Goal: Navigation & Orientation: Find specific page/section

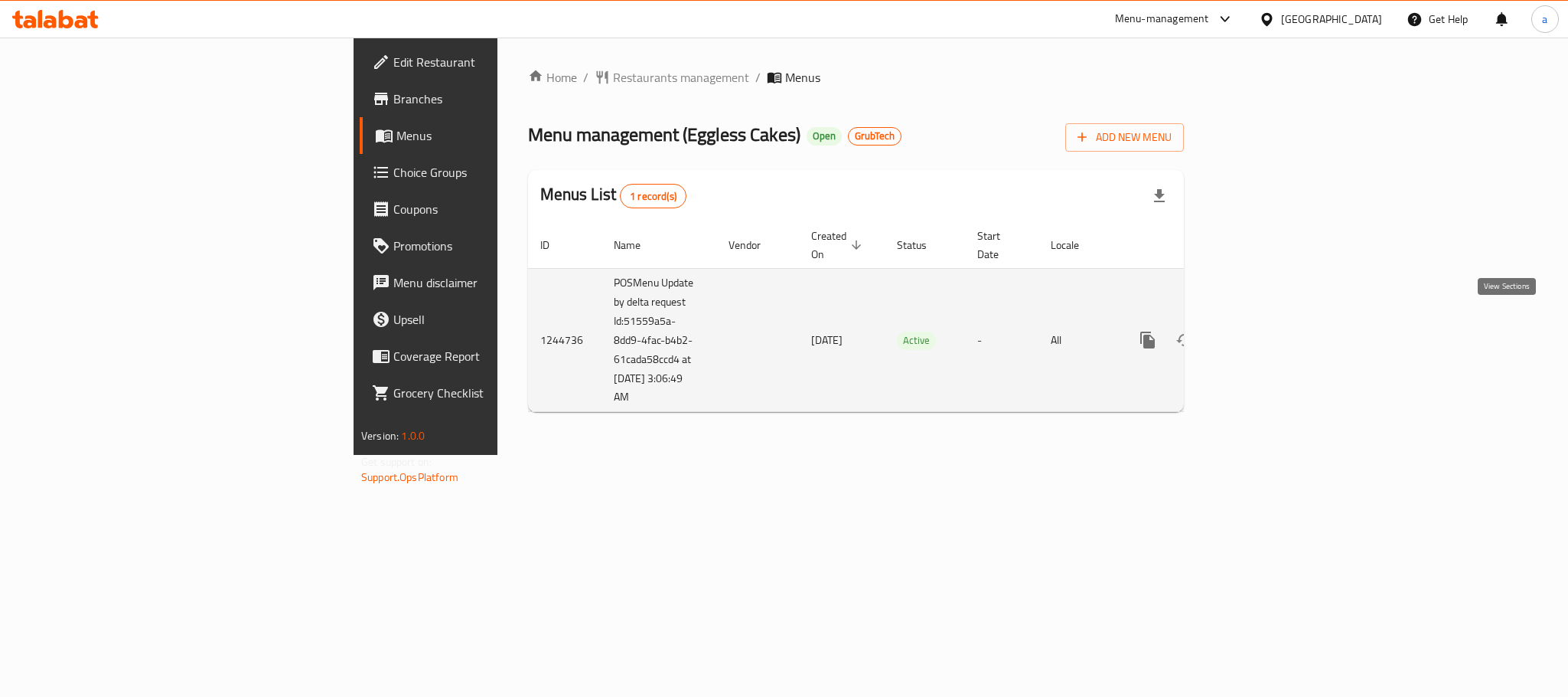
click at [1265, 333] on icon "enhanced table" at bounding box center [1258, 339] width 14 height 14
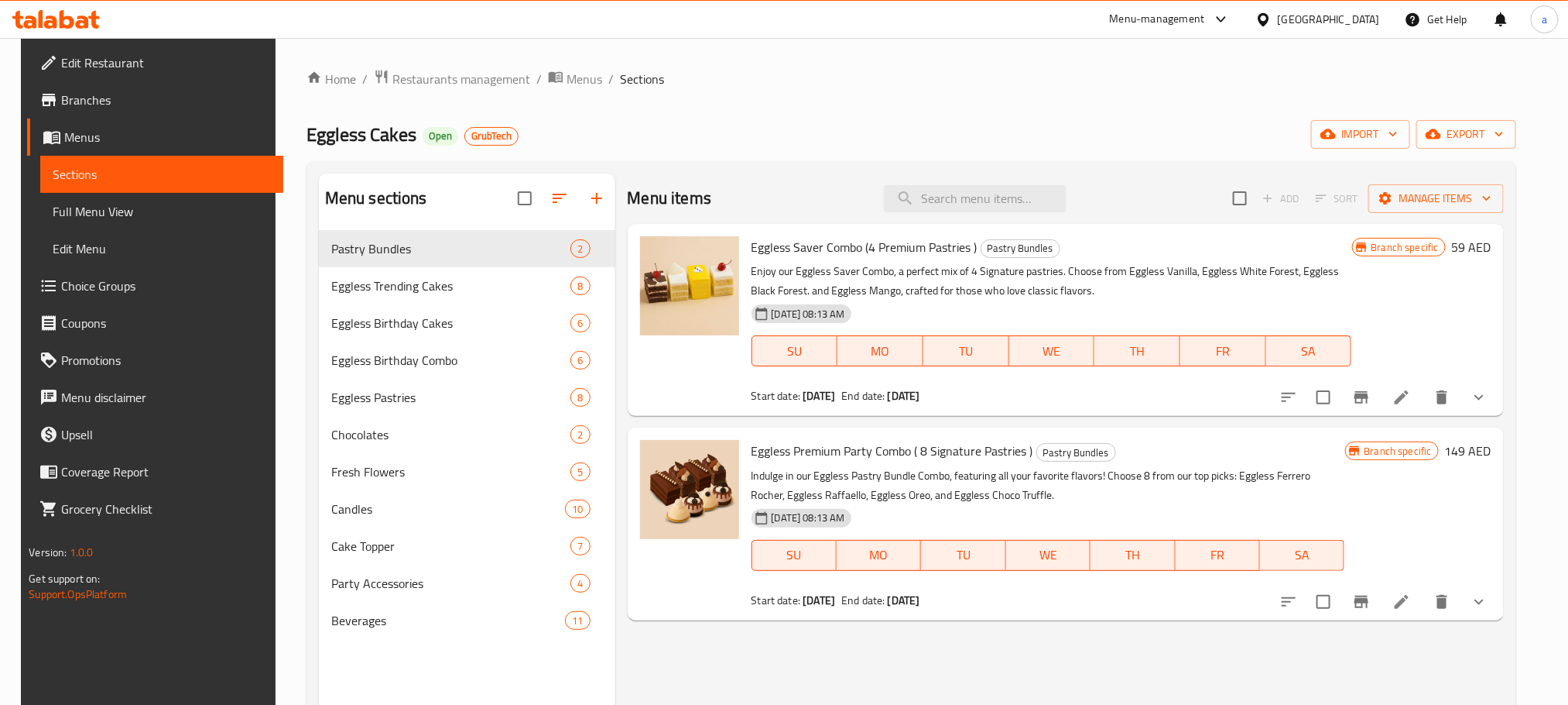
click at [65, 137] on span "Menus" at bounding box center [167, 136] width 206 height 19
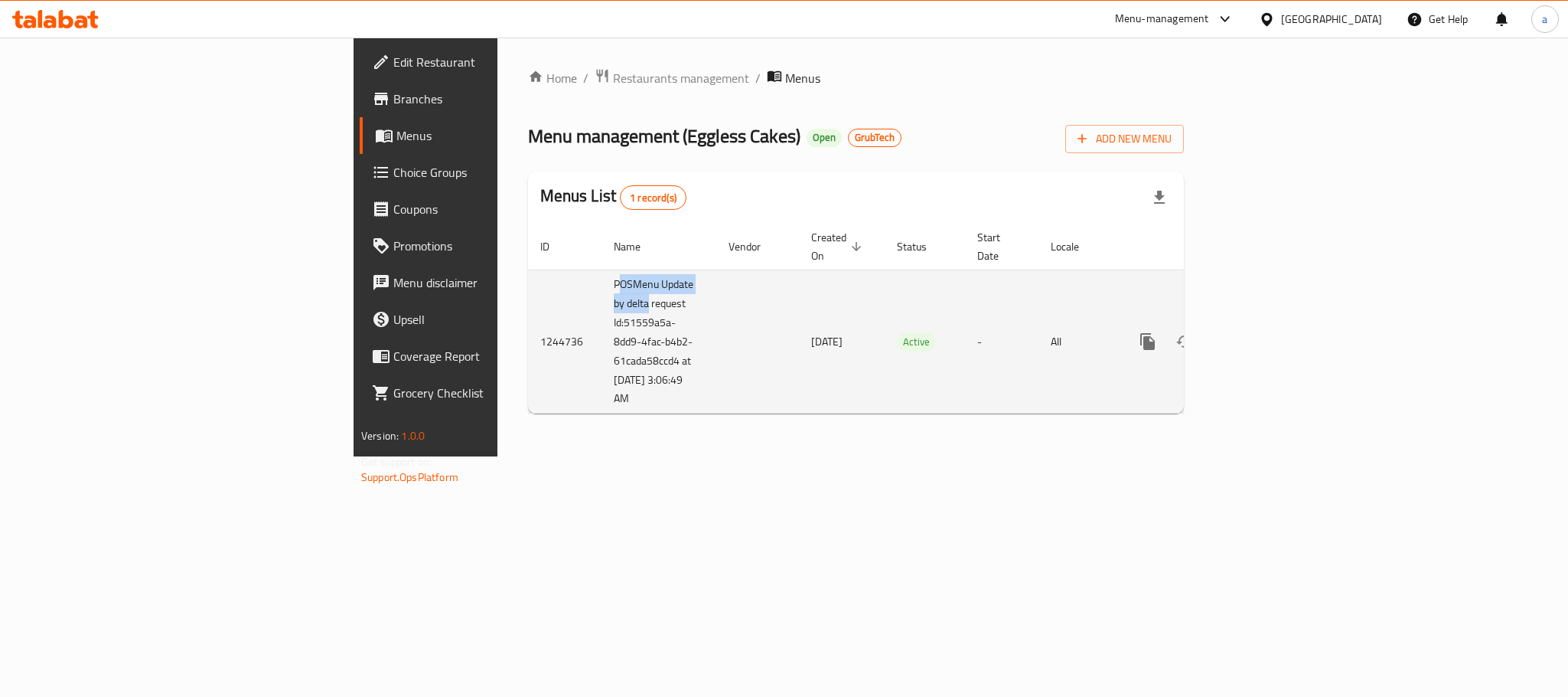
drag, startPoint x: 379, startPoint y: 271, endPoint x: 412, endPoint y: 282, distance: 34.8
click at [601, 282] on td "POSMenu Update by delta request Id:51559a5a-8dd9-4fac-b4b2-61cada58ccd4 at 8/16…" at bounding box center [658, 341] width 115 height 144
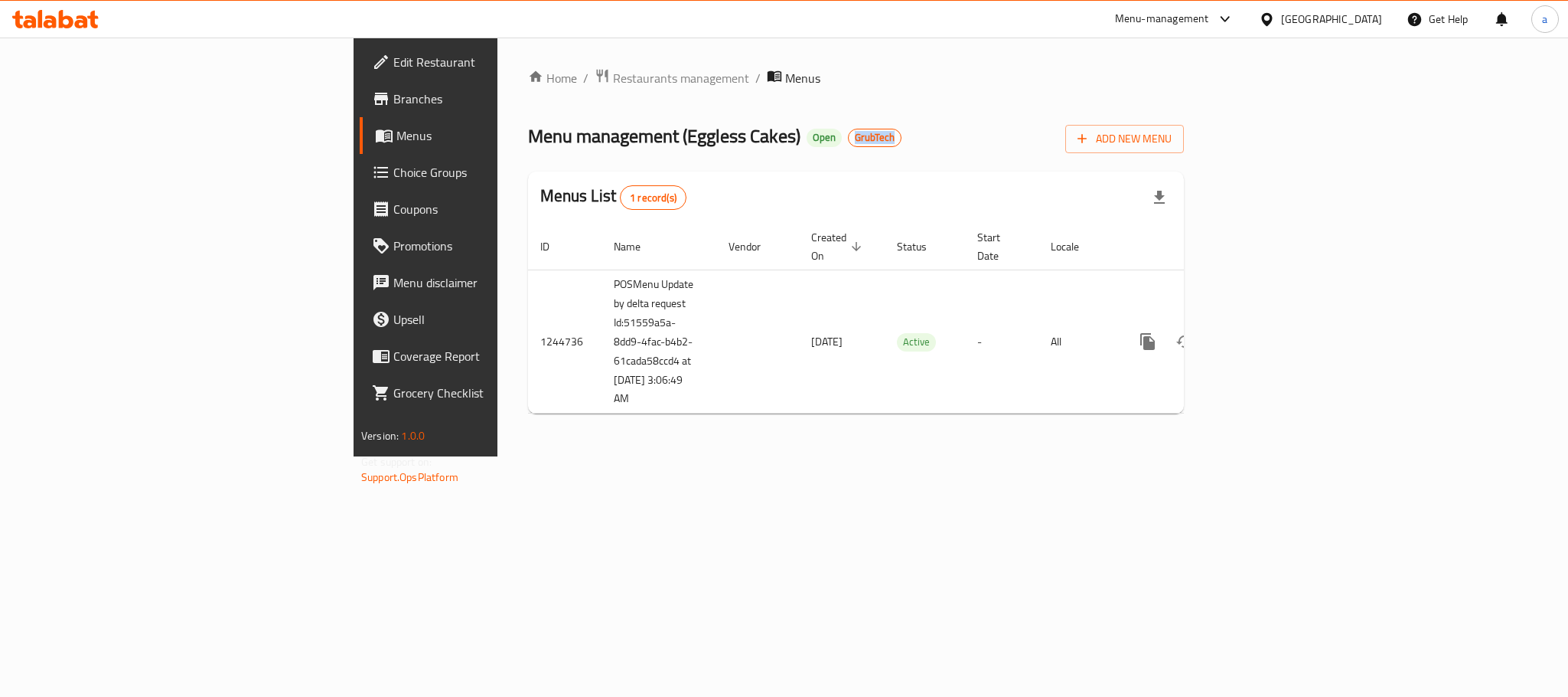
drag, startPoint x: 624, startPoint y: 140, endPoint x: 665, endPoint y: 138, distance: 41.0
click at [849, 138] on span "GrubTech" at bounding box center [875, 137] width 52 height 13
click at [394, 54] on span "Edit Restaurant" at bounding box center [499, 62] width 210 height 18
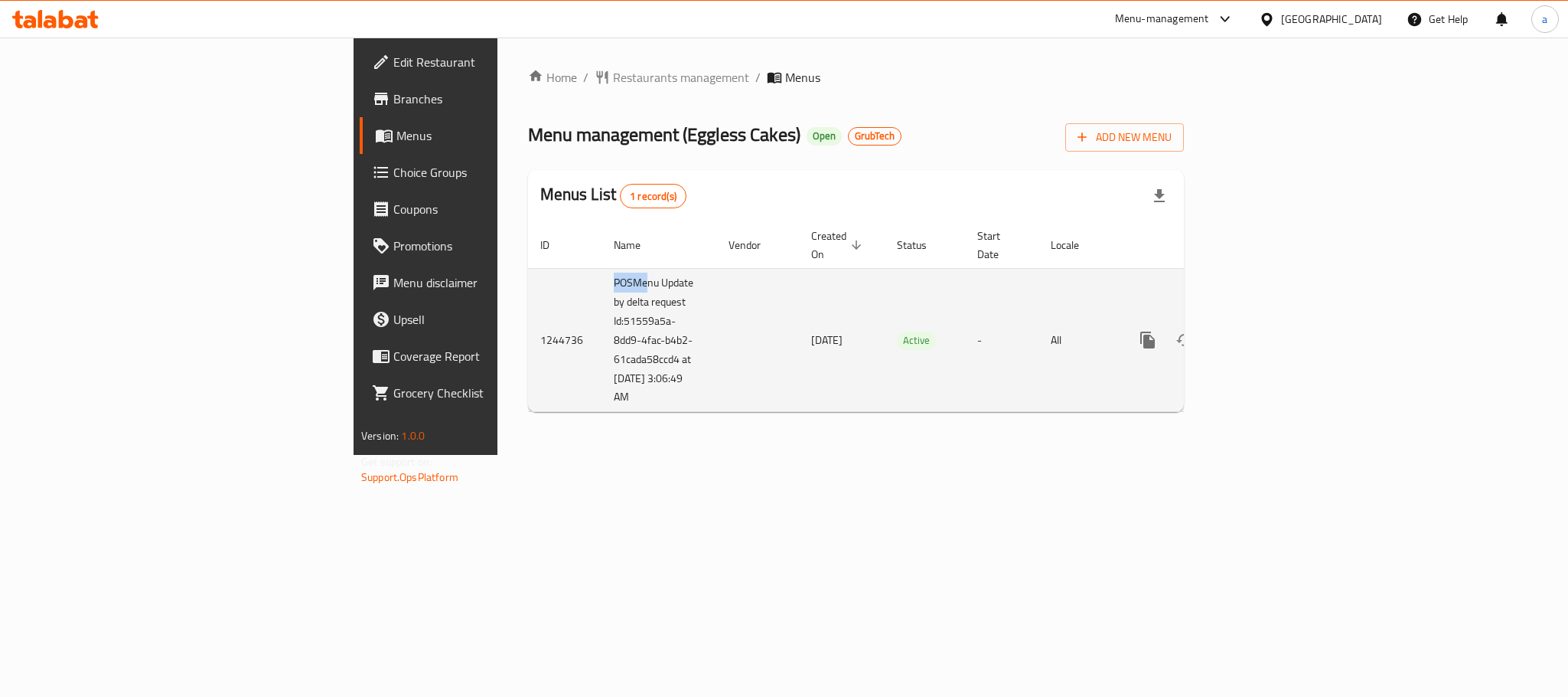
drag, startPoint x: 377, startPoint y: 269, endPoint x: 410, endPoint y: 274, distance: 33.4
click at [601, 274] on td "POSMenu Update by delta request Id:51559a5a-8dd9-4fac-b4b2-61cada58ccd4 at 8/16…" at bounding box center [658, 339] width 115 height 144
drag, startPoint x: 432, startPoint y: 267, endPoint x: 439, endPoint y: 271, distance: 8.1
click at [601, 271] on td "POSMenu Update by delta request Id:51559a5a-8dd9-4fac-b4b2-61cada58ccd4 at 8/16…" at bounding box center [658, 339] width 115 height 144
drag, startPoint x: 381, startPoint y: 282, endPoint x: 490, endPoint y: 292, distance: 109.5
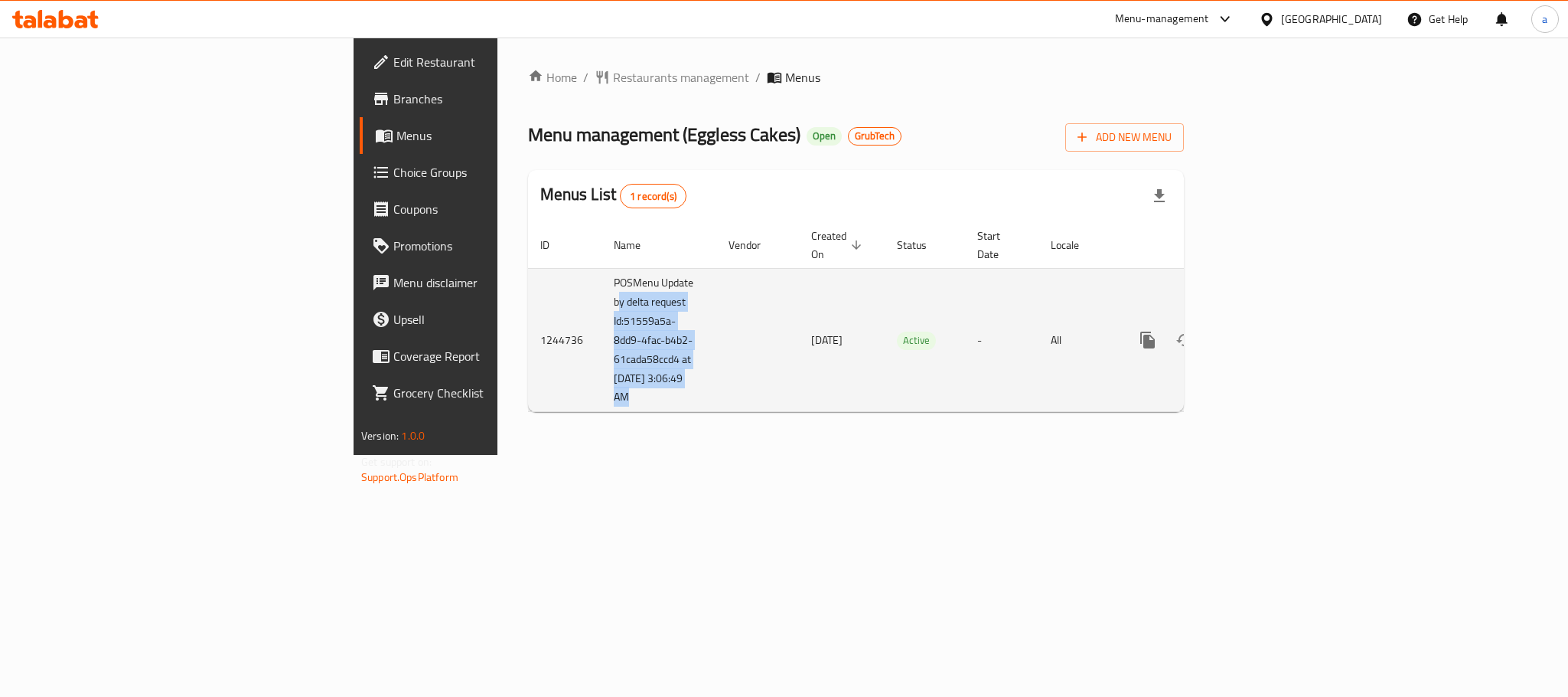
click at [528, 292] on tr "1244736 POSMenu Update by delta request Id:51559a5a-8dd9-4fac-b4b2-61cada58ccd4…" at bounding box center [908, 339] width 761 height 144
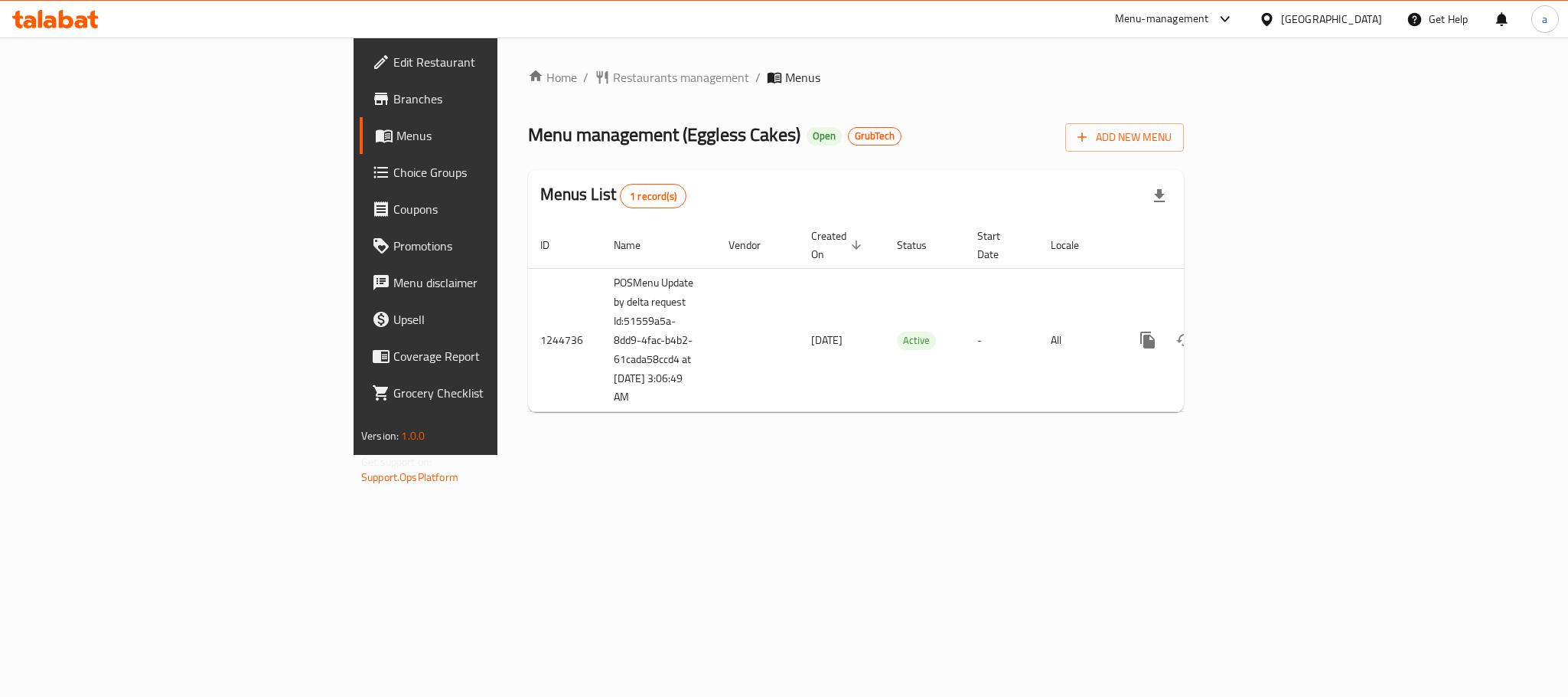
click at [497, 455] on div "Home / Restaurants management / Menus Menu management ( Eggless Cakes ) Open Gr…" at bounding box center [855, 246] width 717 height 417
click at [613, 70] on span "Restaurants management" at bounding box center [681, 77] width 136 height 18
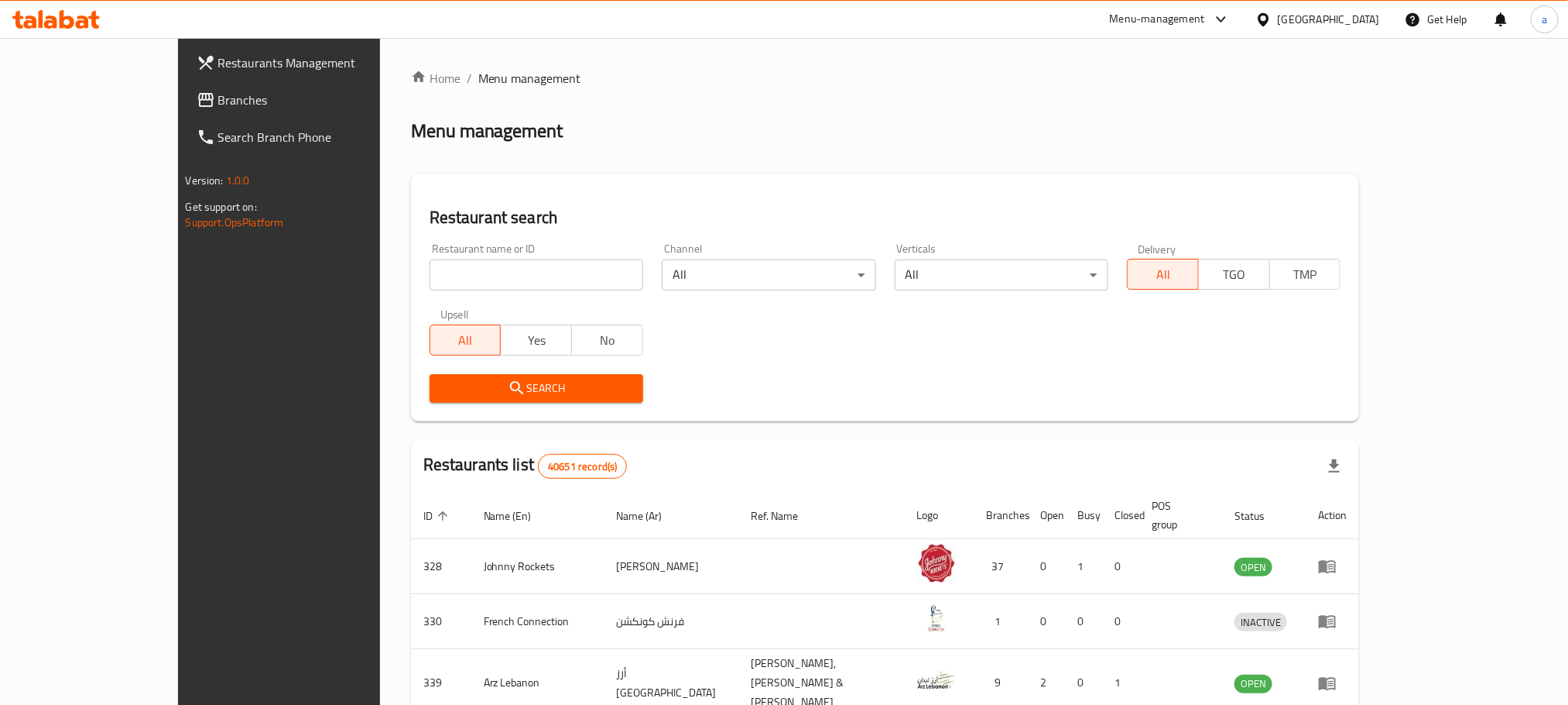
click at [755, 173] on div "Home / Menu management Menu management Restaurant search Restaurant name or ID …" at bounding box center [885, 600] width 949 height 1061
click at [857, 102] on div "Home / Menu management Menu management Restaurant search Restaurant name or ID …" at bounding box center [885, 600] width 949 height 1061
click at [743, 166] on div "Home / Menu management Menu management Restaurant search Restaurant name or ID …" at bounding box center [885, 600] width 949 height 1061
click at [968, 170] on div "Home / Menu management Menu management Restaurant search Restaurant name or ID …" at bounding box center [885, 600] width 949 height 1061
click at [218, 98] on span "Branches" at bounding box center [323, 100] width 209 height 19
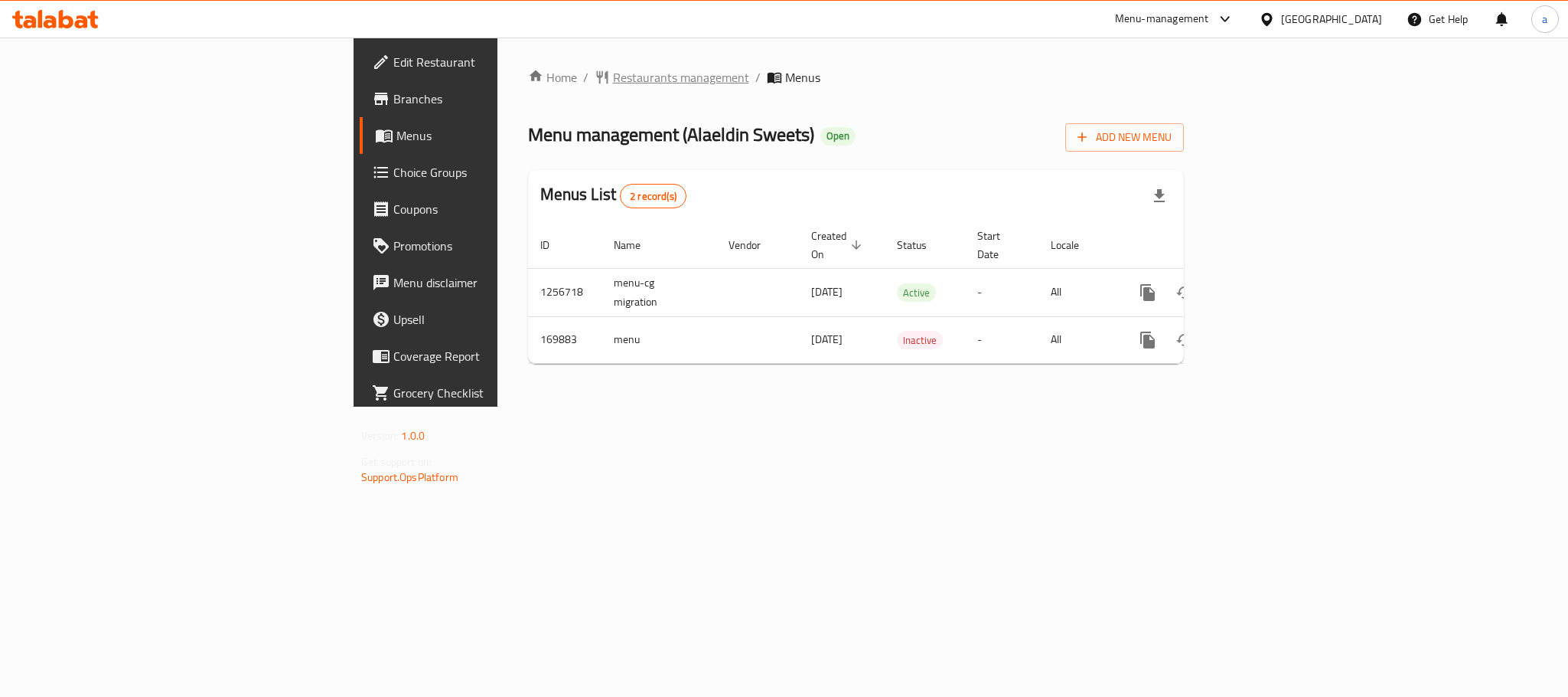
click at [613, 86] on span "Restaurants management" at bounding box center [681, 77] width 136 height 18
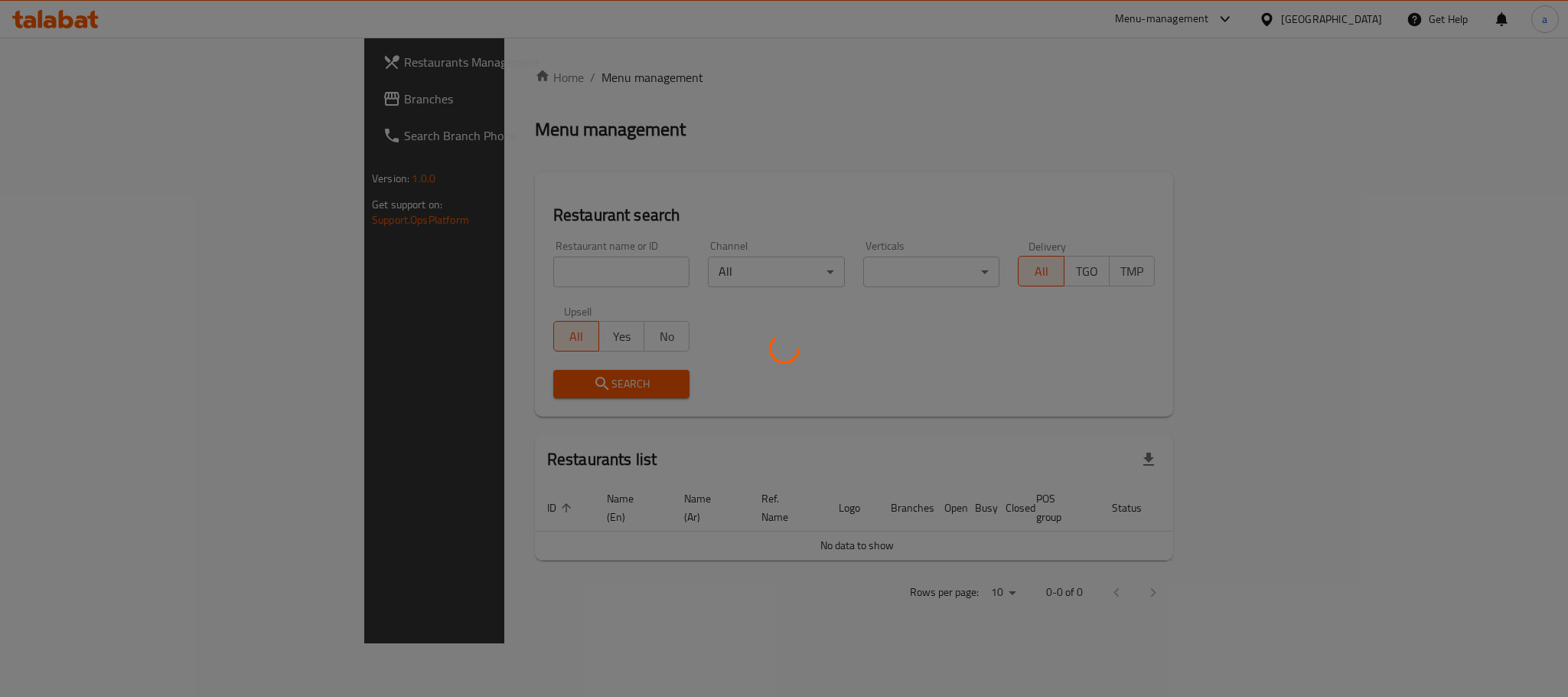
click at [51, 92] on div at bounding box center [784, 348] width 1568 height 697
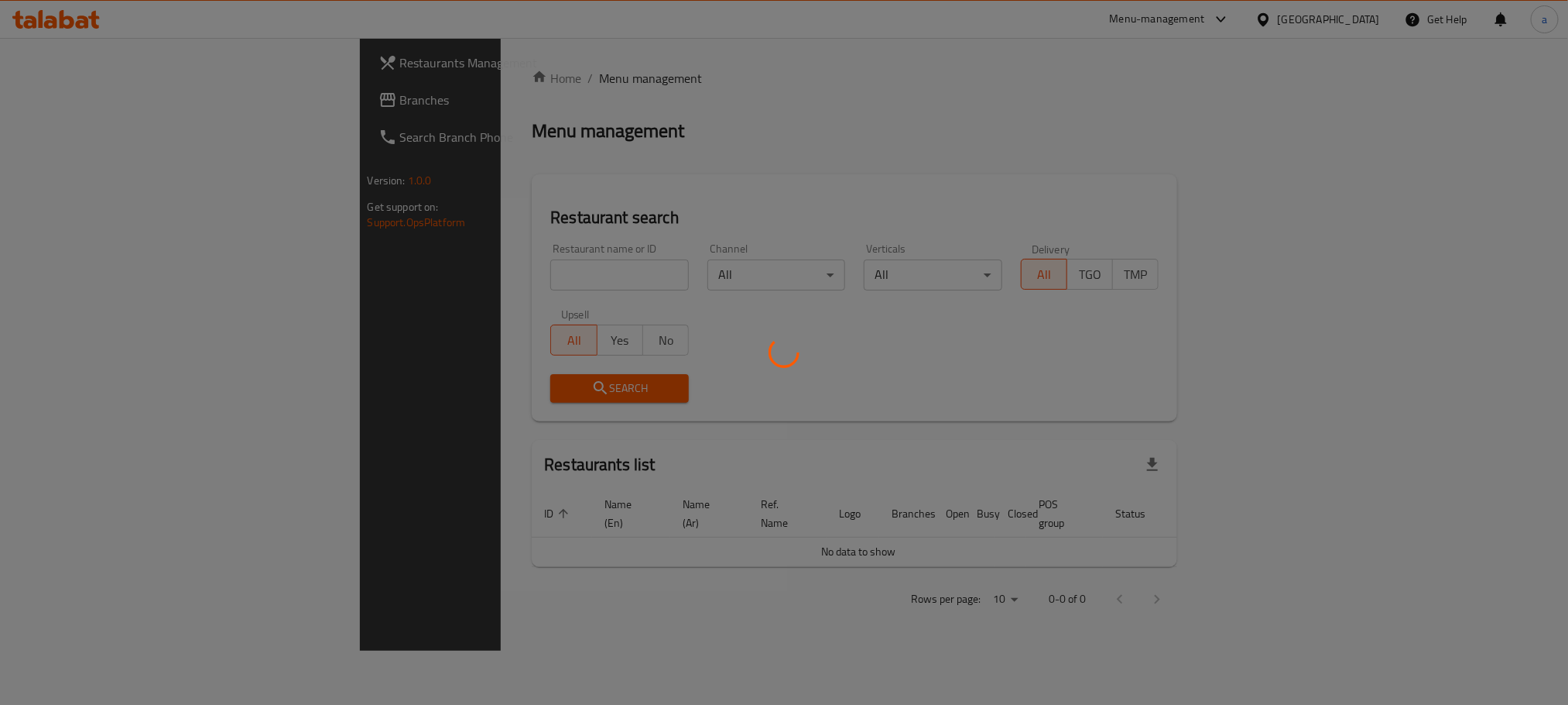
click at [81, 93] on div at bounding box center [784, 352] width 1568 height 705
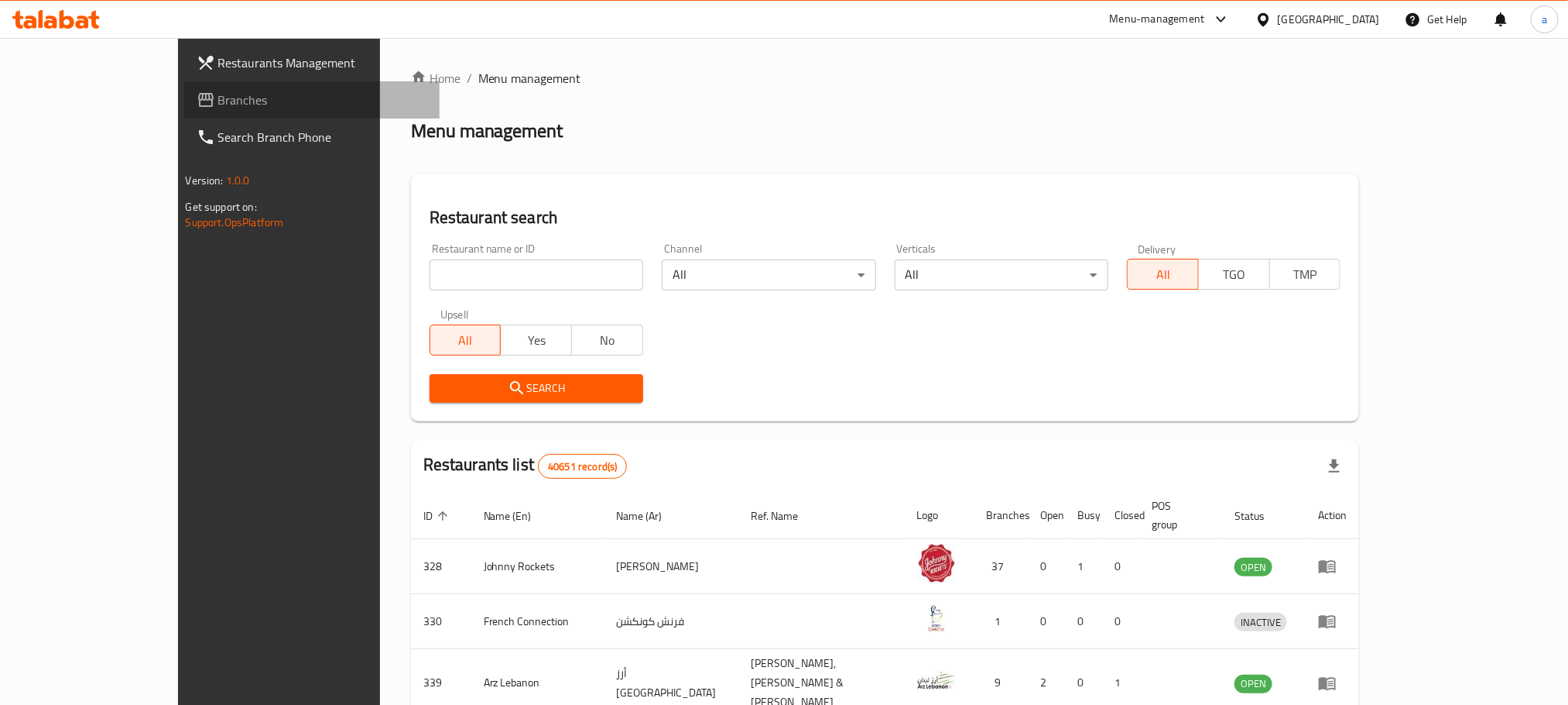
drag, startPoint x: 81, startPoint y: 93, endPoint x: 137, endPoint y: 127, distance: 65.5
click at [218, 93] on span "Branches" at bounding box center [323, 100] width 209 height 19
